Goal: Entertainment & Leisure: Consume media (video, audio)

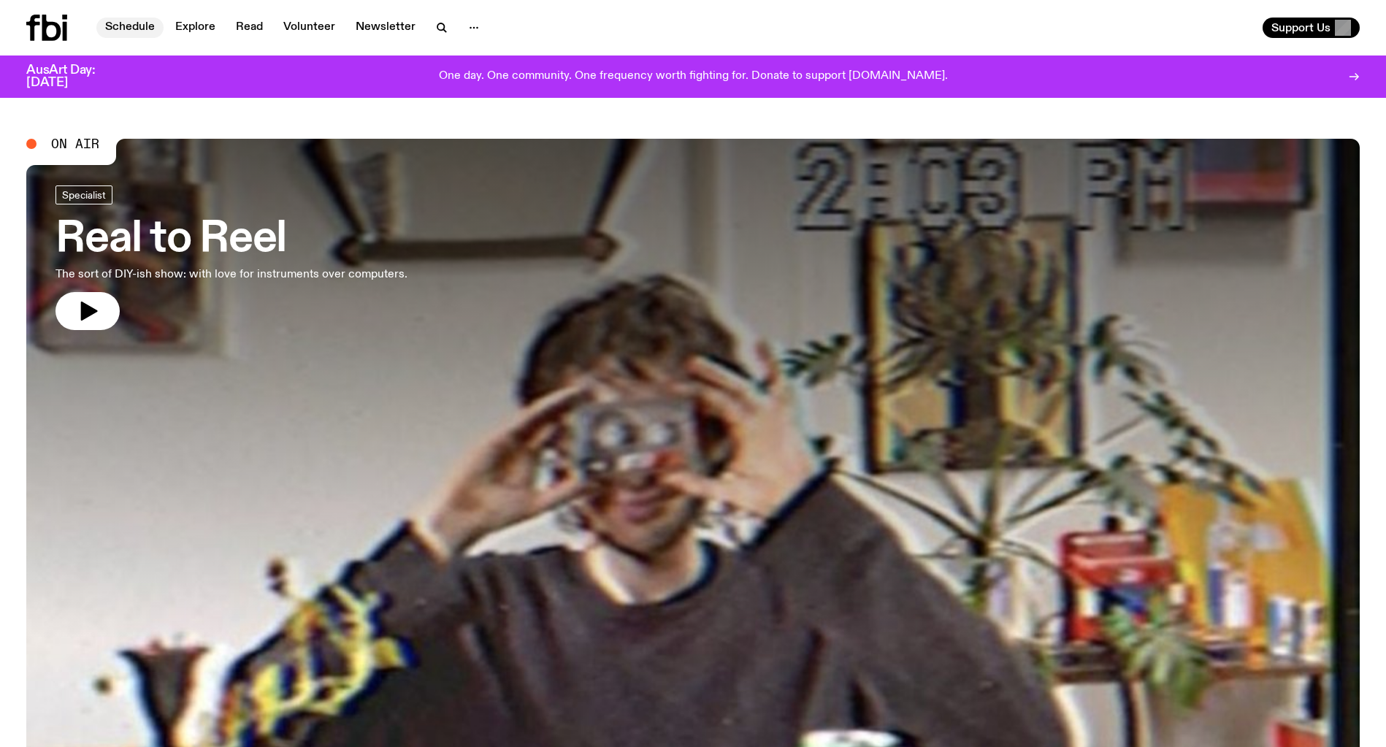
click at [127, 33] on link "Schedule" at bounding box center [129, 28] width 67 height 20
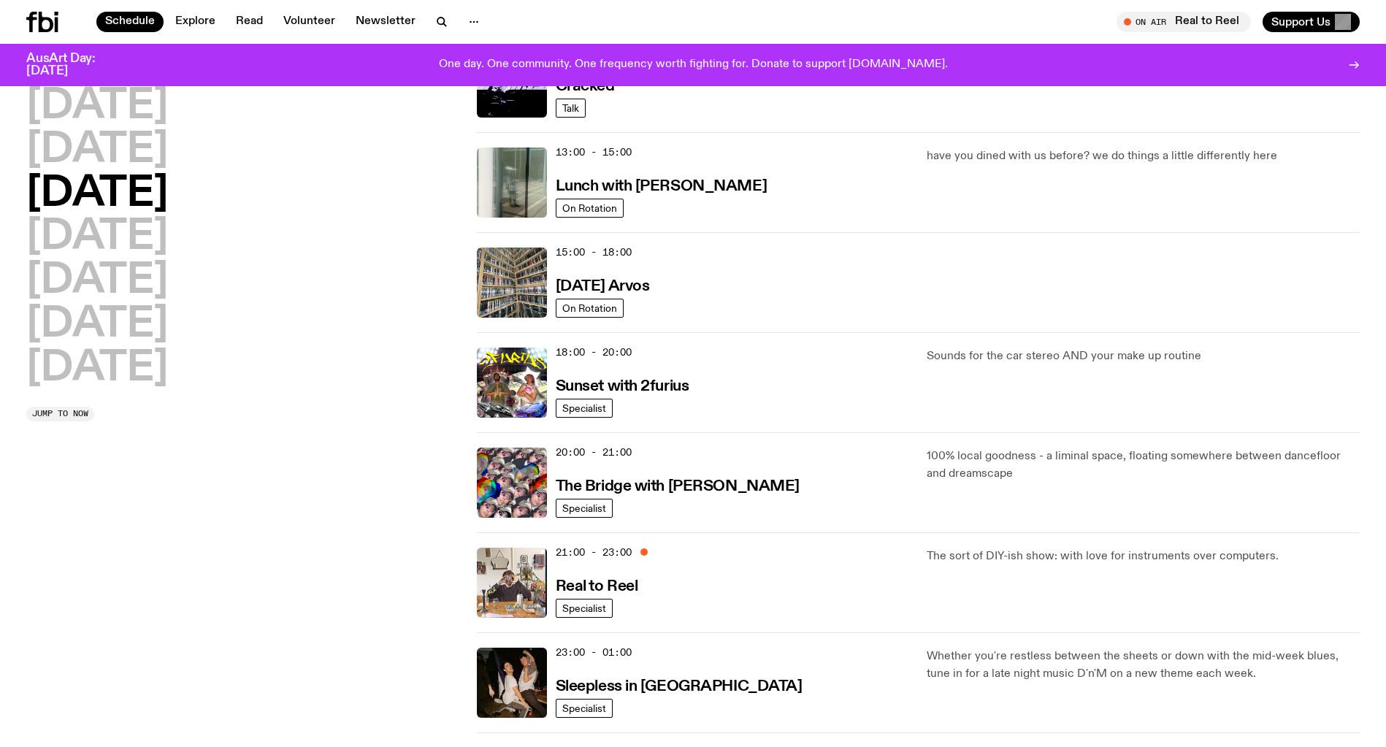
scroll to position [396, 0]
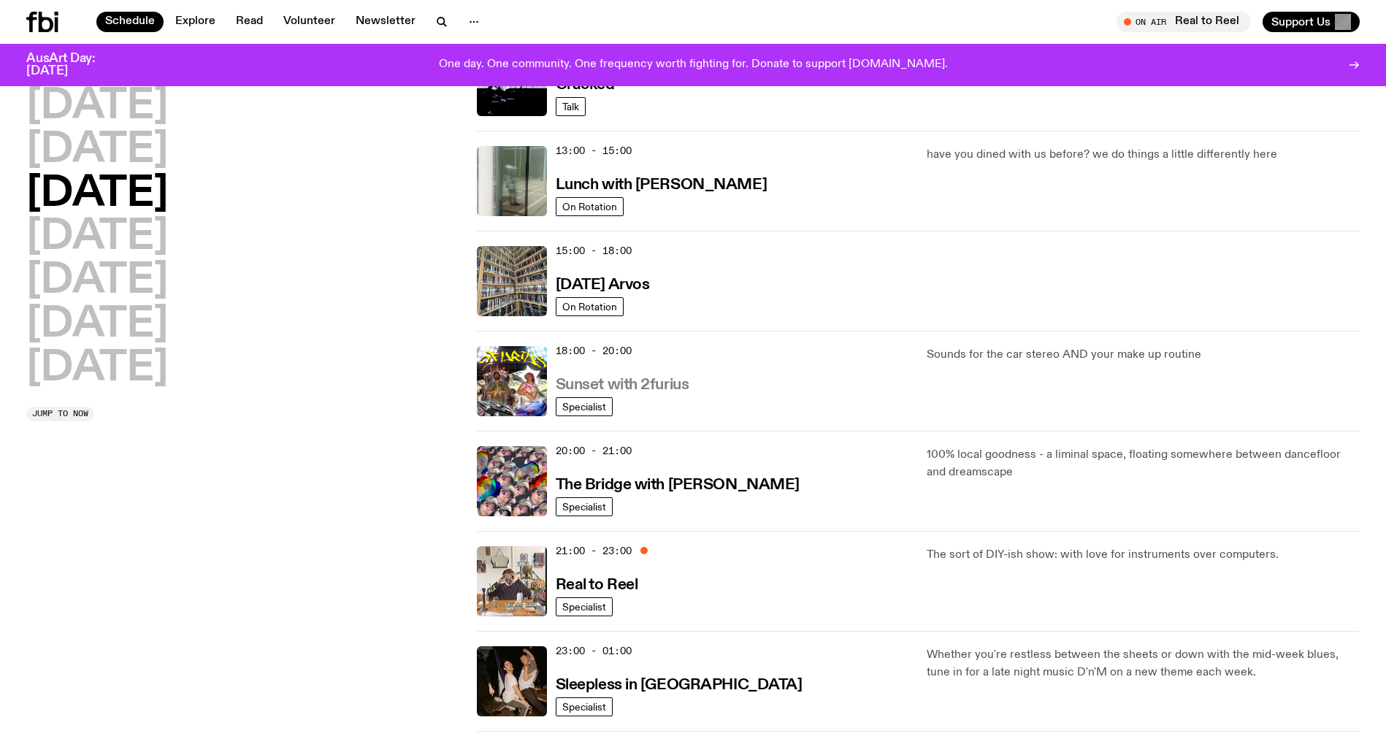
click at [585, 387] on h3 "Sunset with 2furius" at bounding box center [623, 384] width 134 height 15
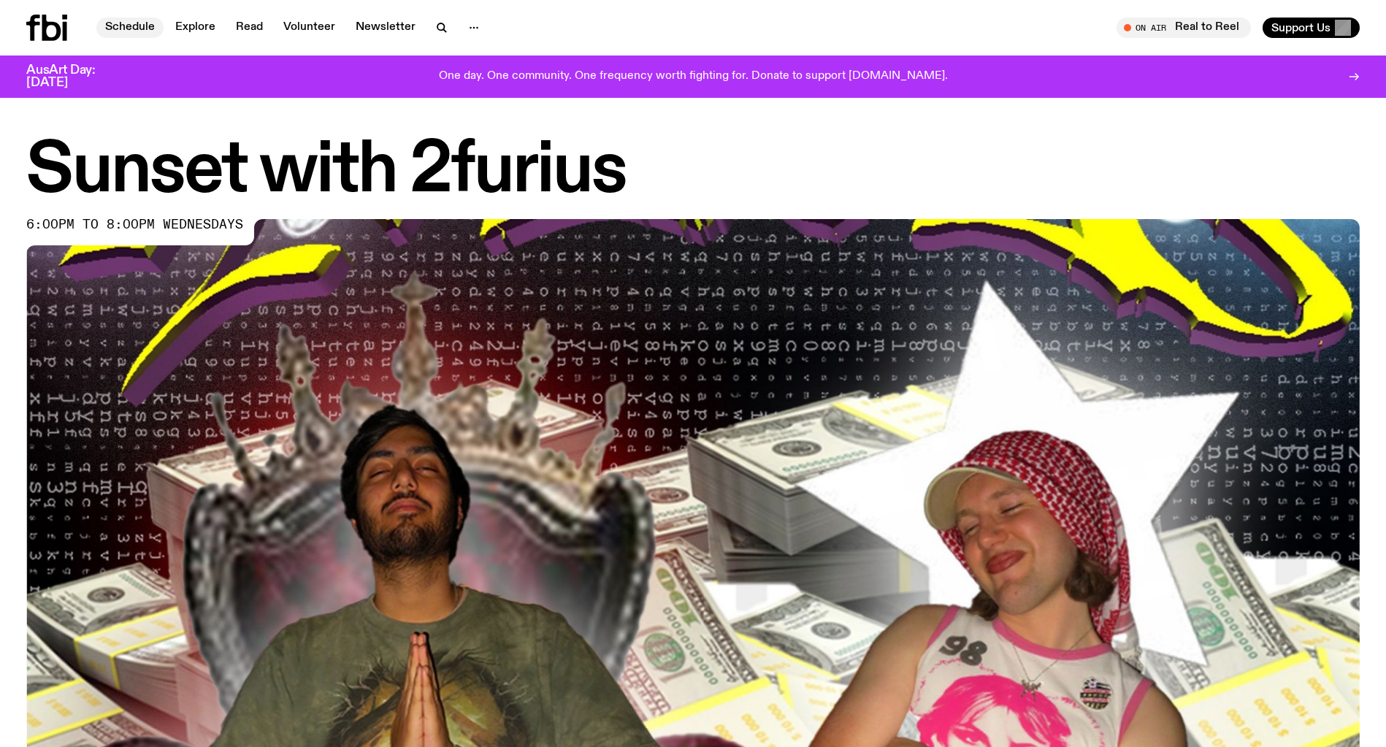
click at [120, 18] on link "Schedule" at bounding box center [129, 28] width 67 height 20
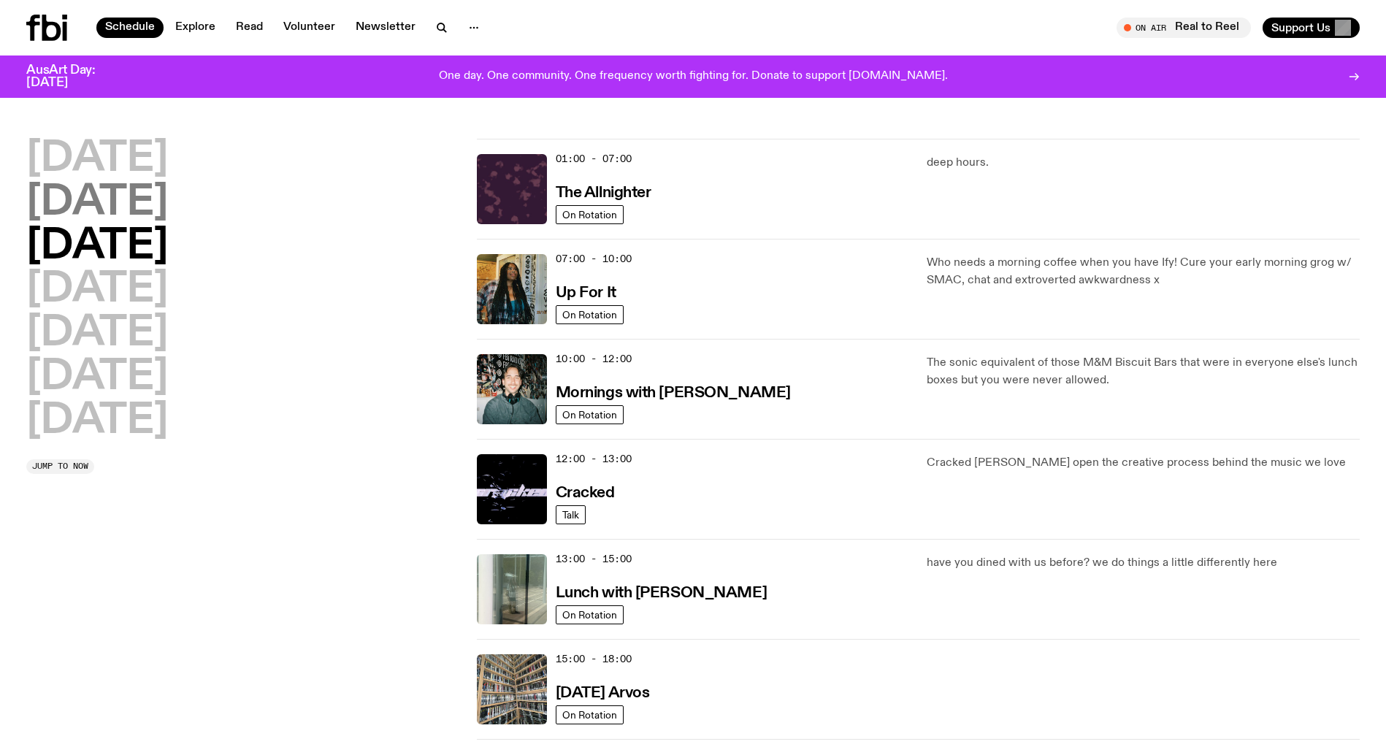
click at [108, 218] on h2 "[DATE]" at bounding box center [97, 203] width 142 height 41
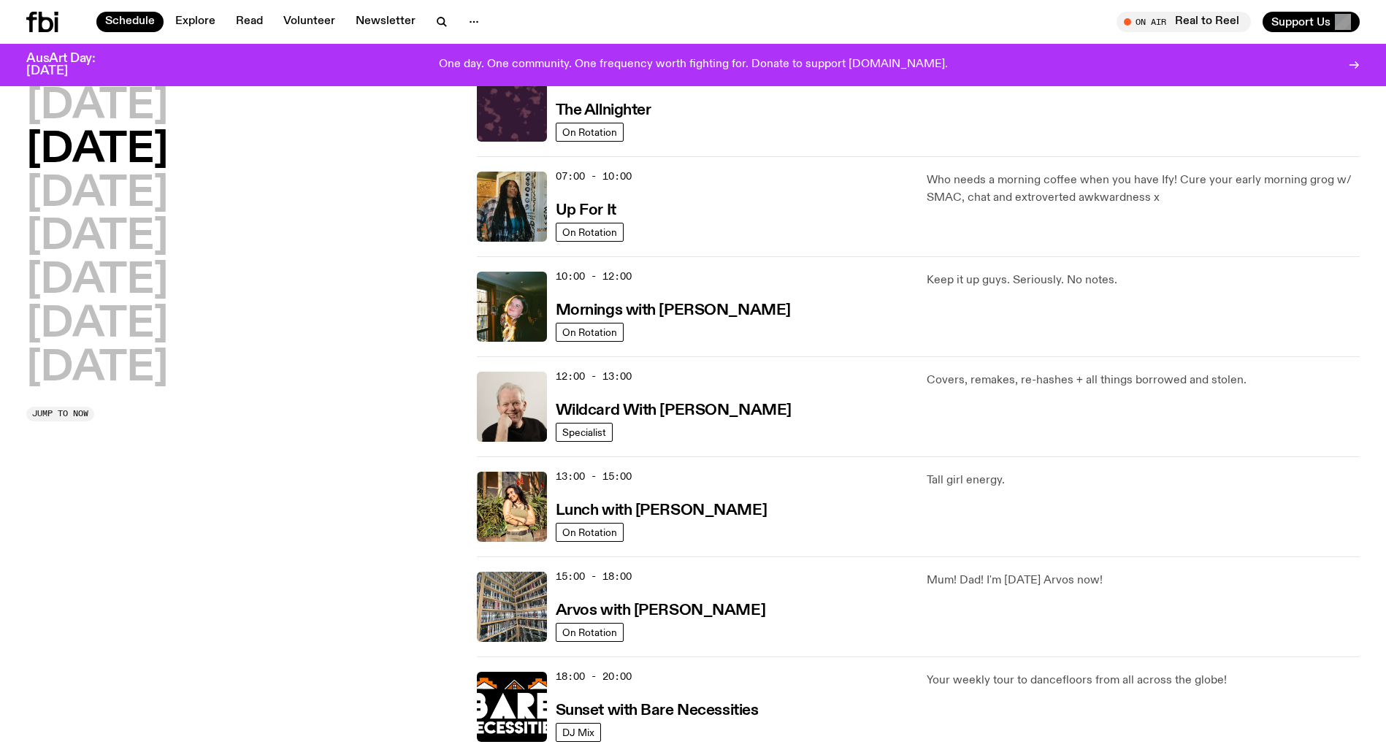
scroll to position [72, 0]
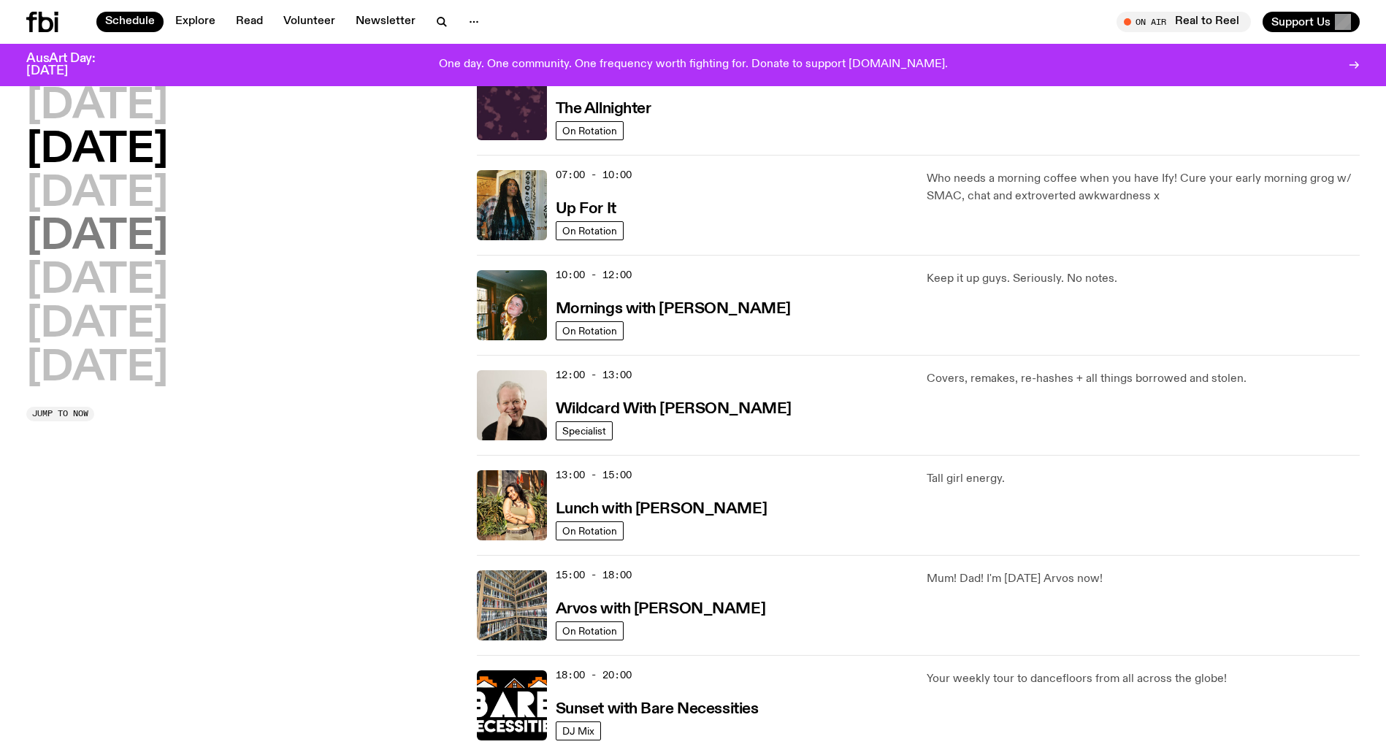
click at [168, 248] on h2 "[DATE]" at bounding box center [97, 237] width 142 height 41
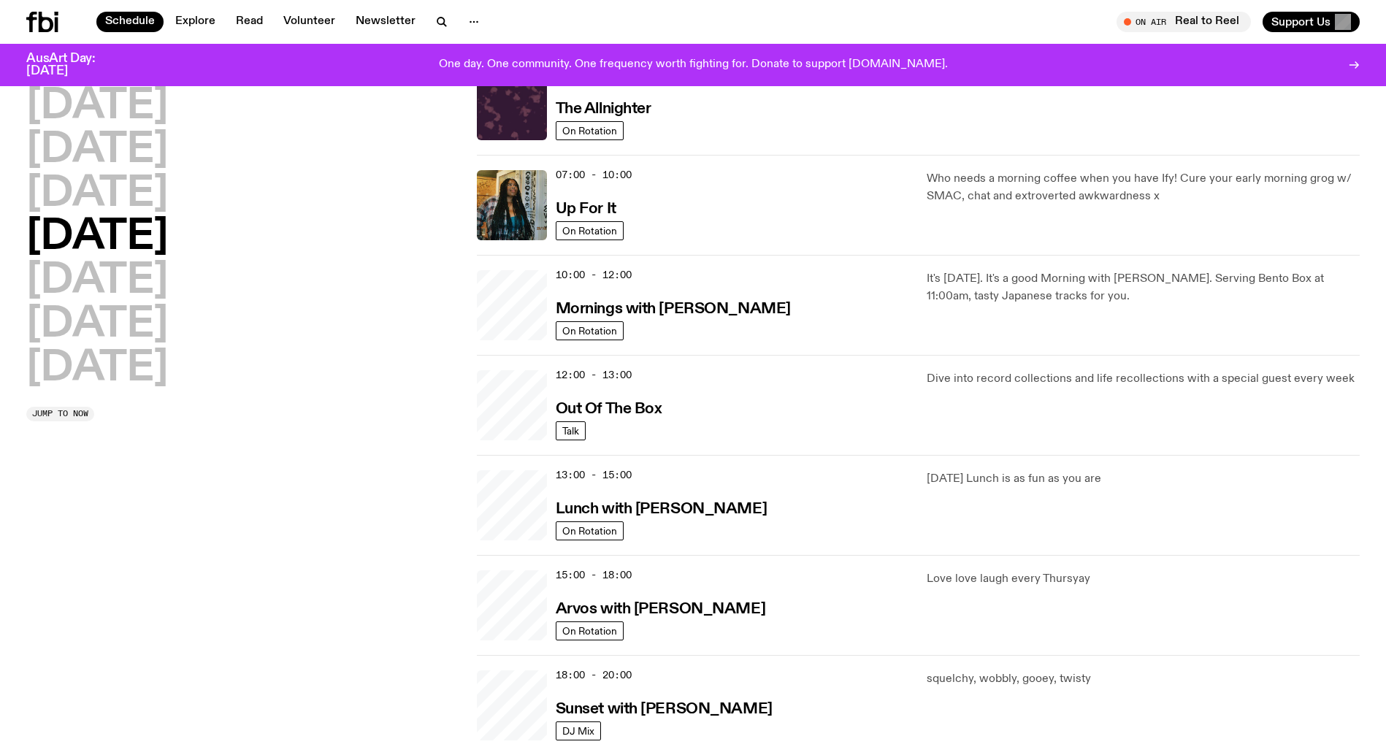
scroll to position [41, 0]
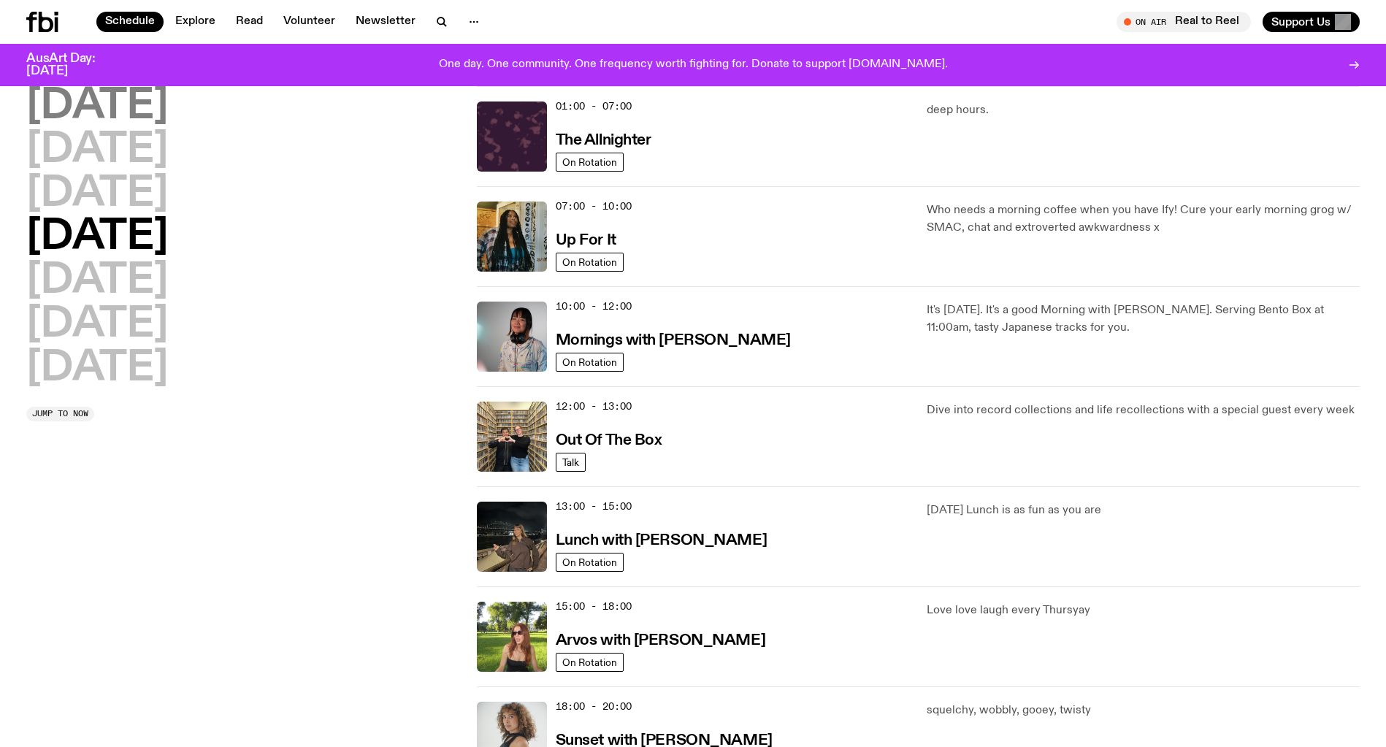
click at [62, 116] on h2 "[DATE]" at bounding box center [97, 106] width 142 height 41
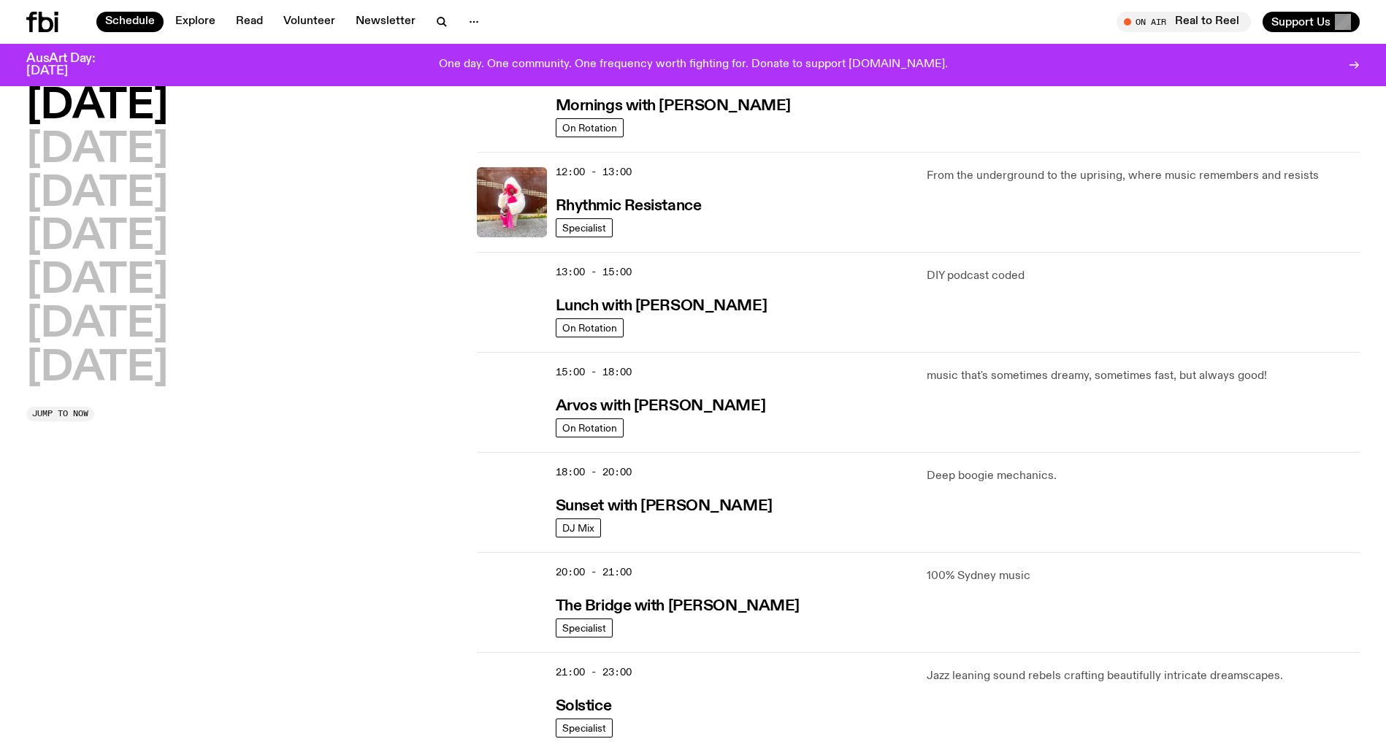
scroll to position [295, 0]
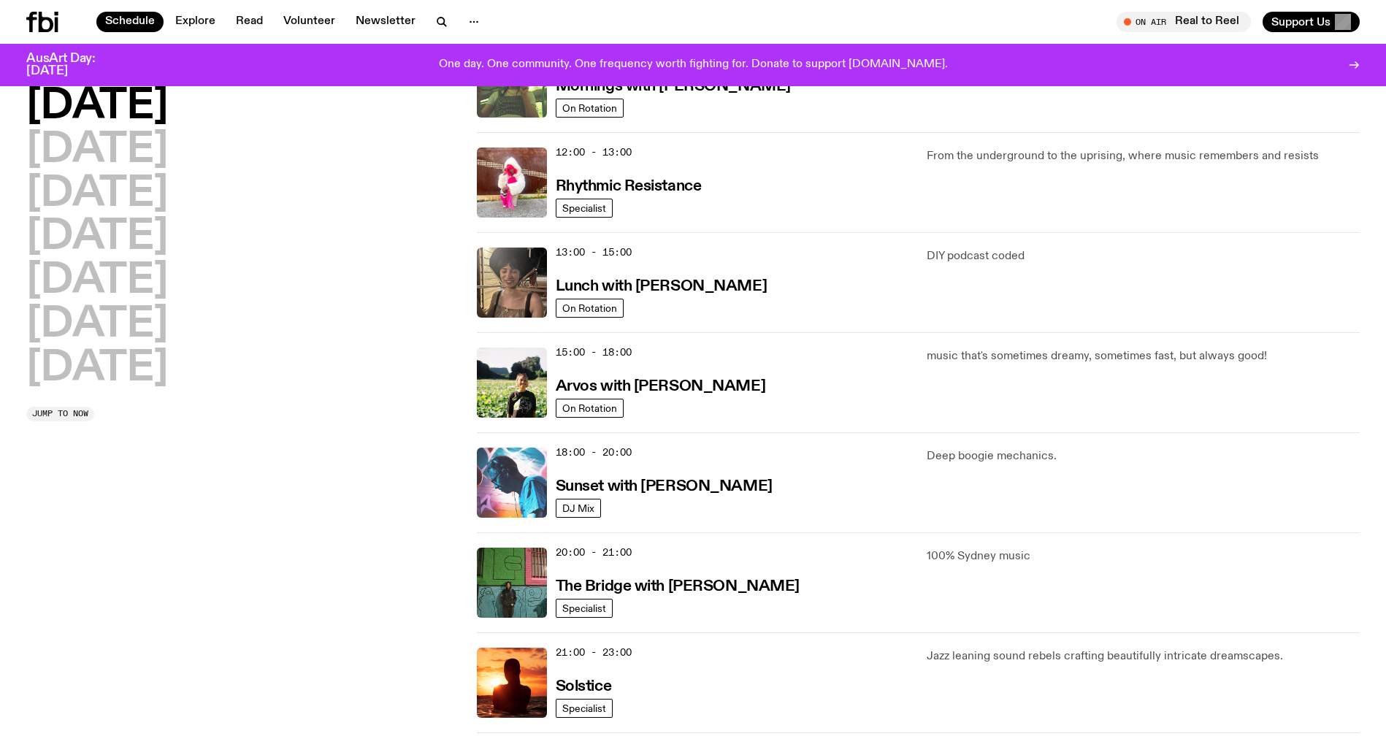
click at [502, 478] on img at bounding box center [512, 483] width 70 height 70
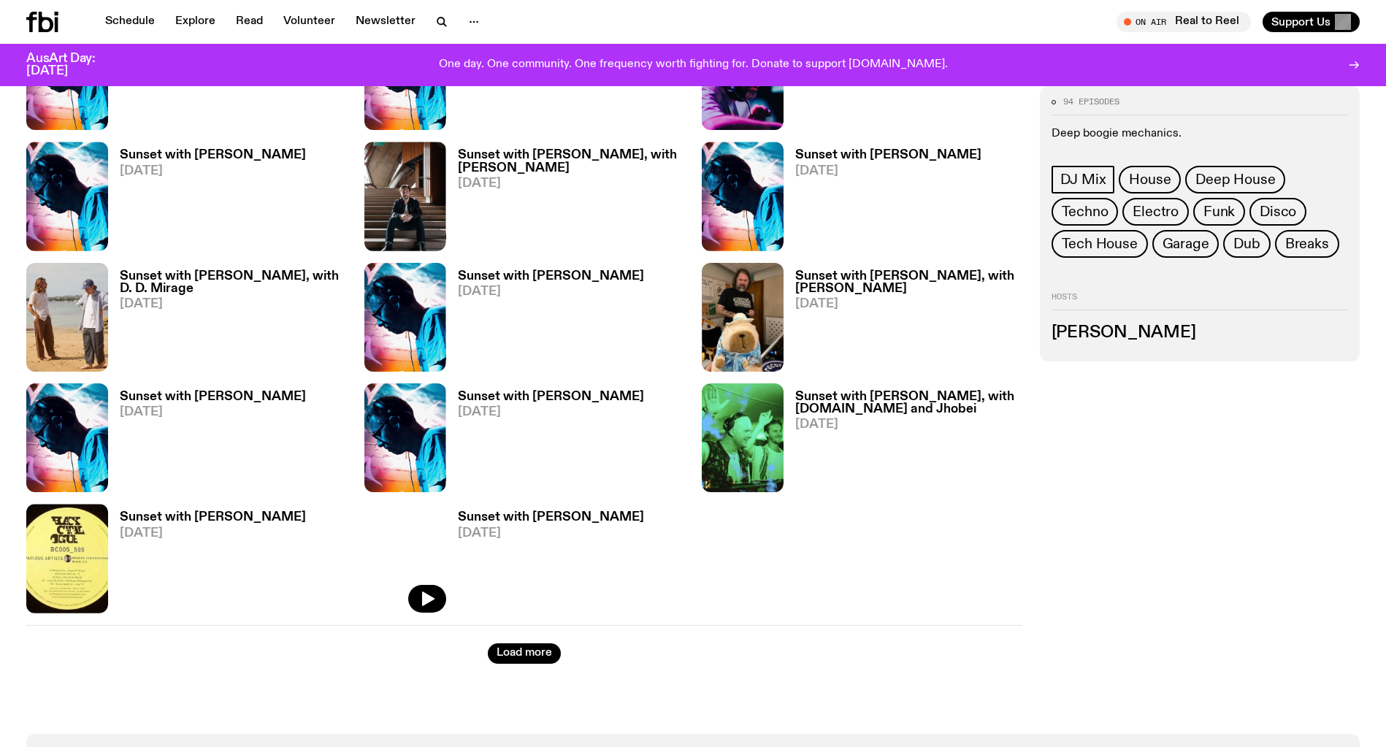
scroll to position [901, 0]
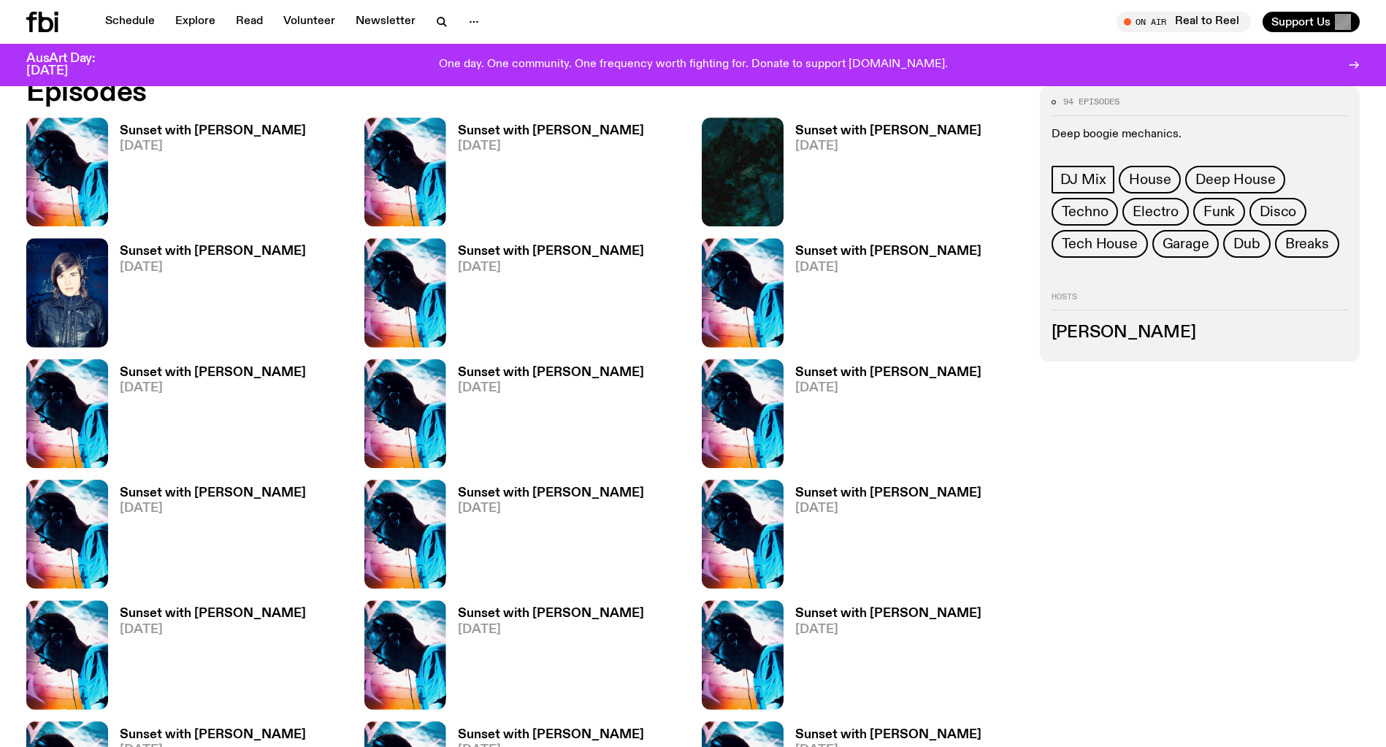
click at [171, 247] on h3 "Sunset with [PERSON_NAME]" at bounding box center [213, 251] width 186 height 12
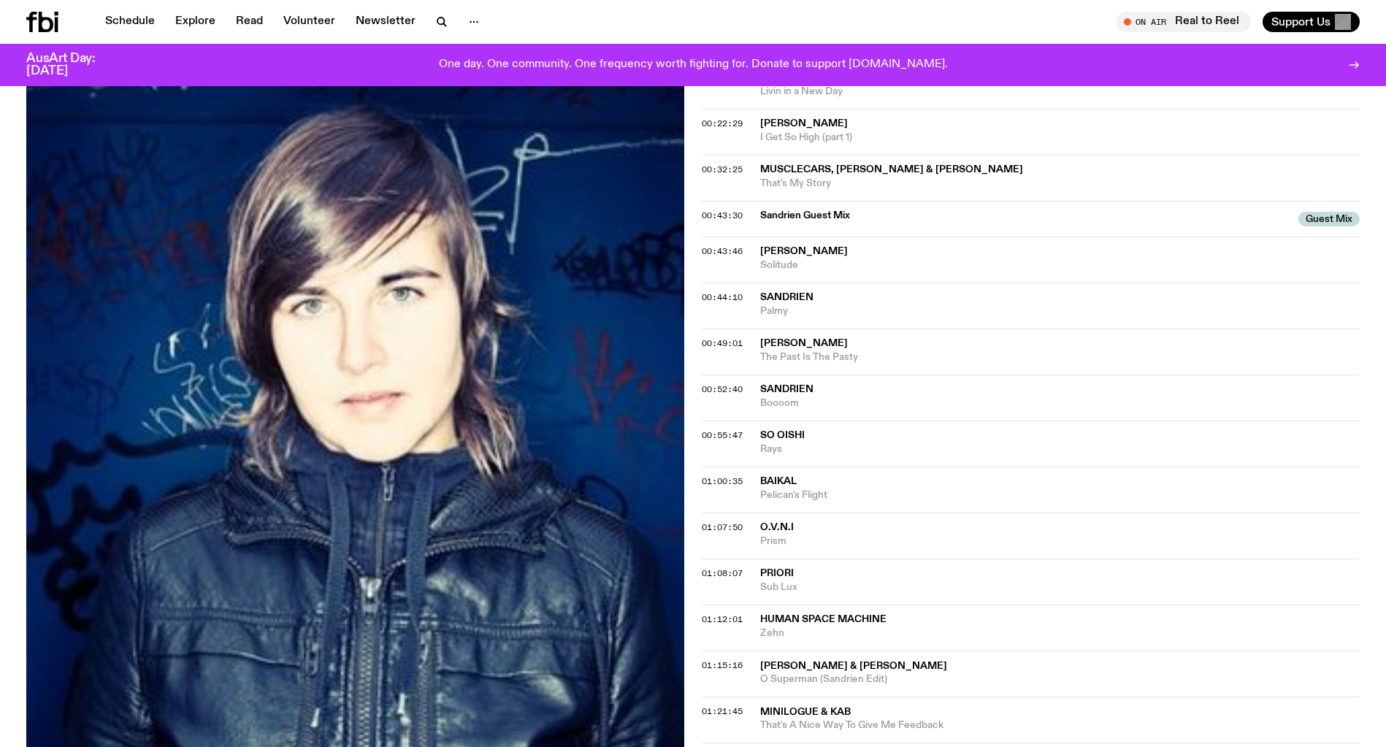
scroll to position [559, 0]
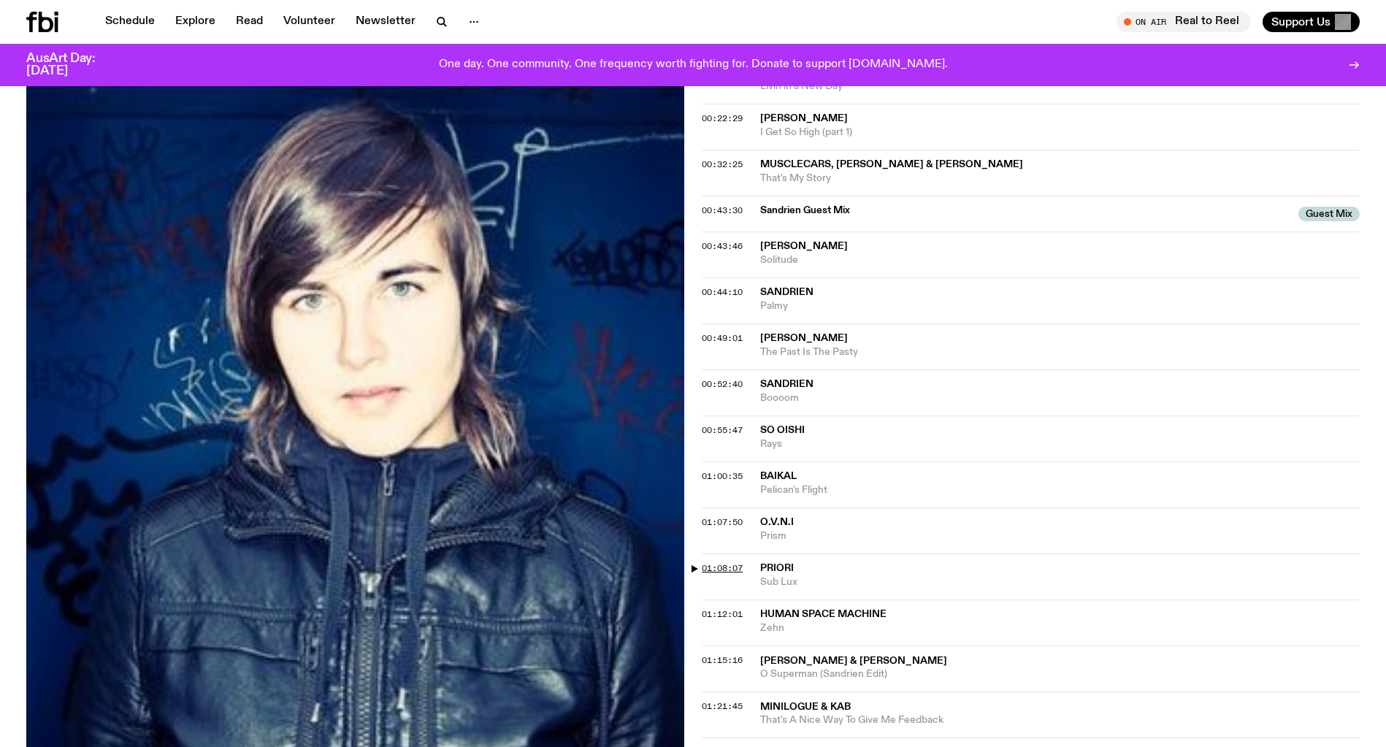
click at [715, 562] on span "01:08:07" at bounding box center [722, 568] width 41 height 12
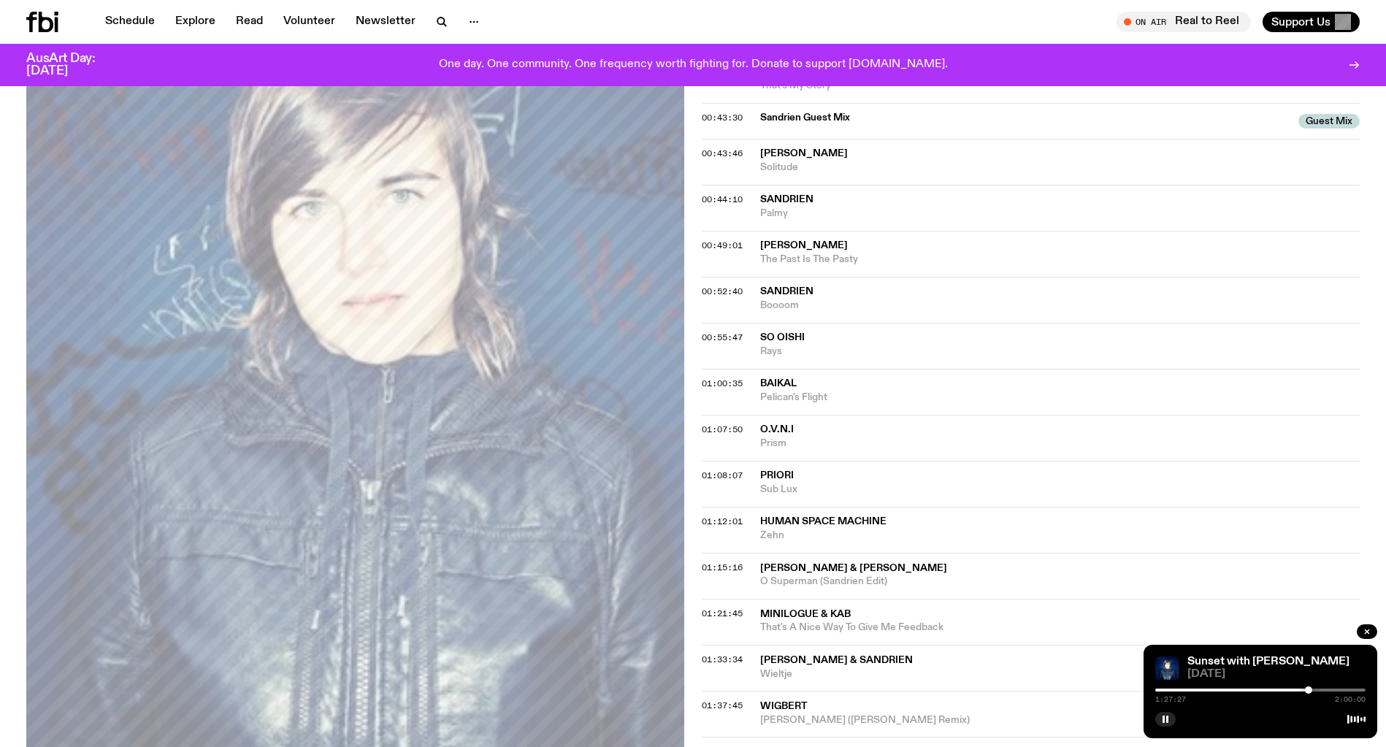
scroll to position [732, 0]
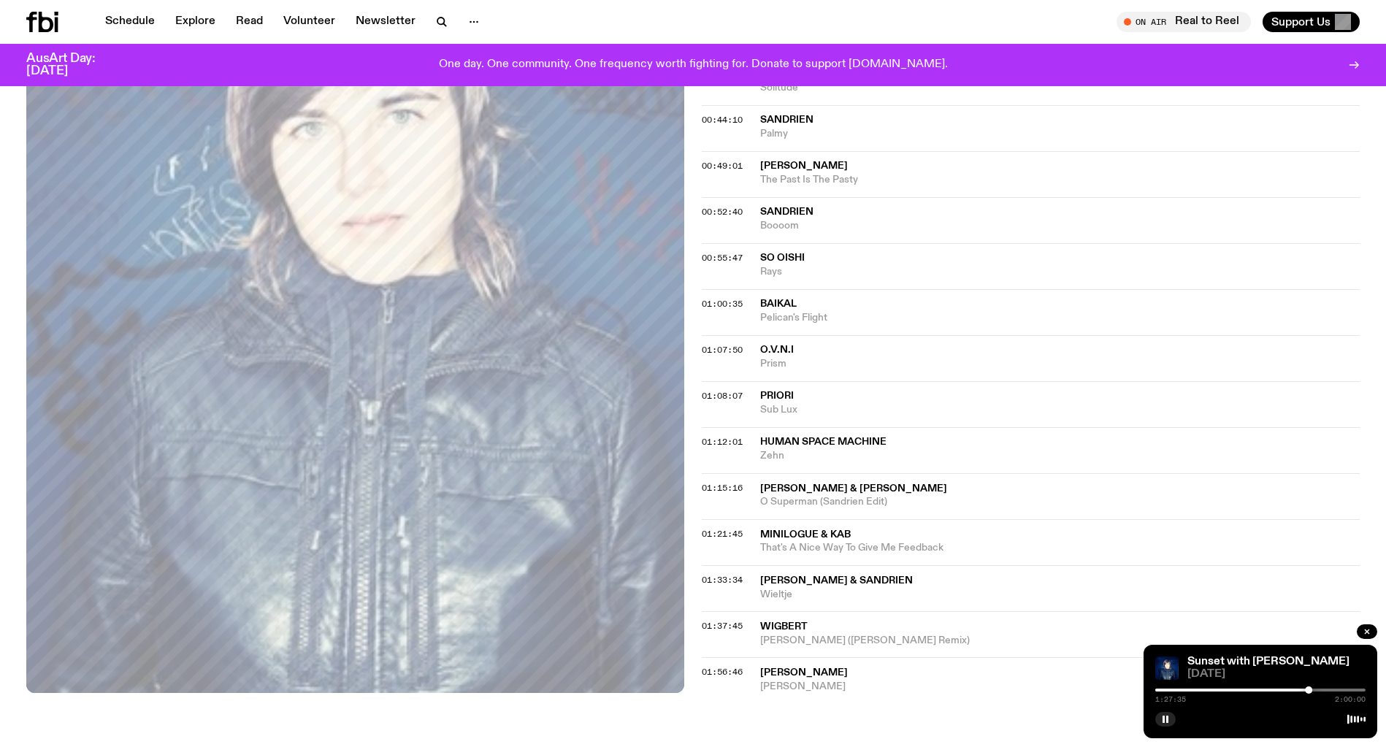
click at [788, 575] on span "[PERSON_NAME] & Sandrien" at bounding box center [836, 580] width 153 height 10
click at [729, 574] on span "01:33:34" at bounding box center [722, 580] width 41 height 12
click at [727, 620] on span "01:37:45" at bounding box center [722, 626] width 41 height 12
click at [727, 666] on span "01:56:46" at bounding box center [722, 672] width 41 height 12
